Goal: Information Seeking & Learning: Check status

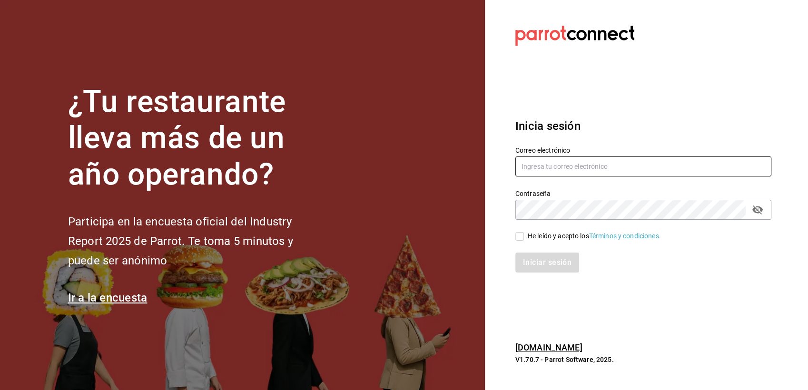
type input "genisrdz@gmail.com"
click at [524, 237] on span "He leído y acepto los Términos y condiciones." at bounding box center [592, 236] width 137 height 10
click at [524, 237] on input "He leído y acepto los Términos y condiciones." at bounding box center [520, 236] width 9 height 9
checkbox input "true"
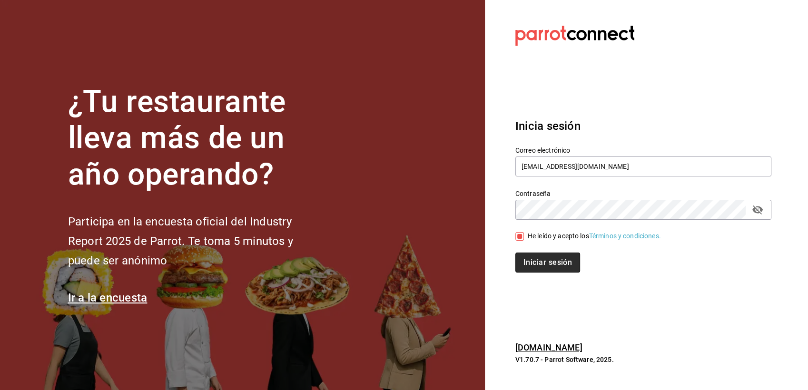
click at [530, 257] on button "Iniciar sesión" at bounding box center [548, 263] width 65 height 20
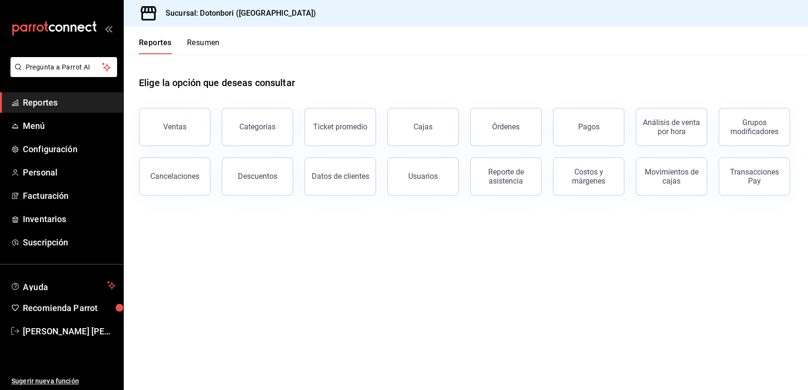
click at [198, 44] on button "Resumen" at bounding box center [203, 46] width 33 height 16
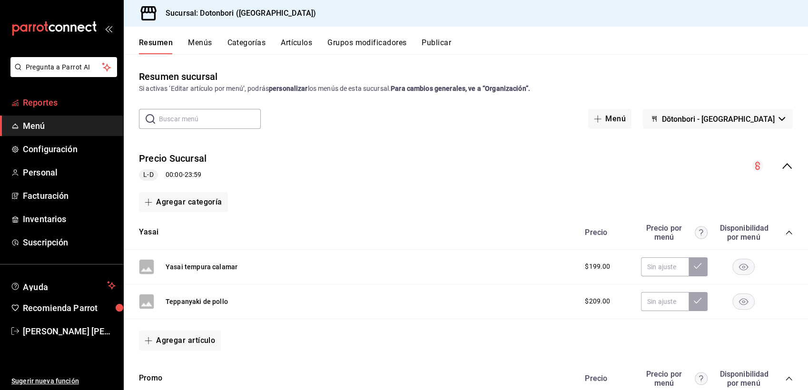
click at [46, 108] on span "Reportes" at bounding box center [69, 102] width 93 height 13
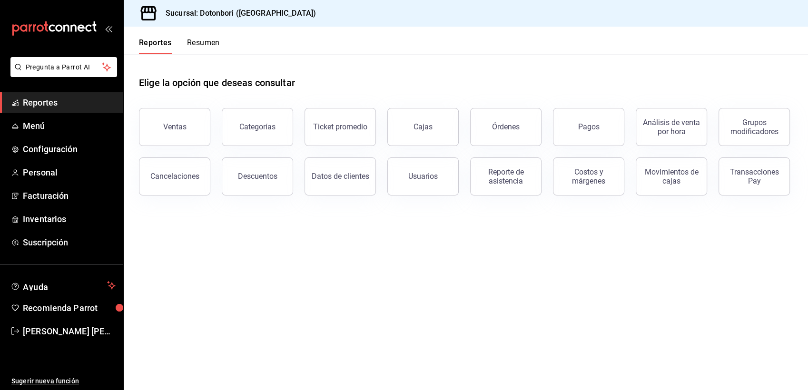
click at [215, 51] on button "Resumen" at bounding box center [203, 46] width 33 height 16
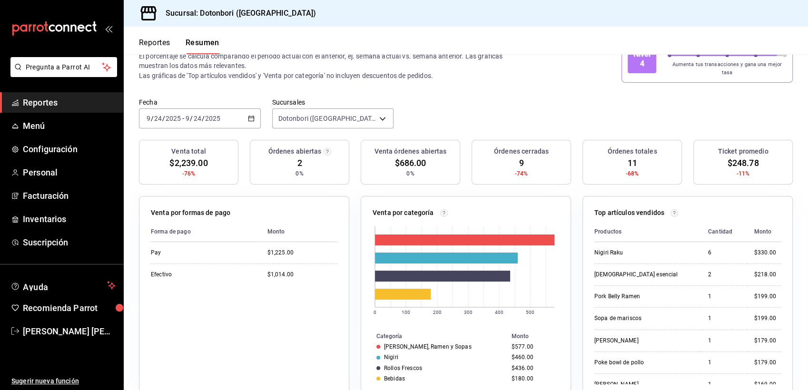
scroll to position [53, 0]
